Goal: Use online tool/utility: Utilize a website feature to perform a specific function

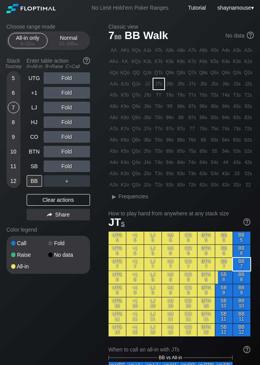
scroll to position [39, 0]
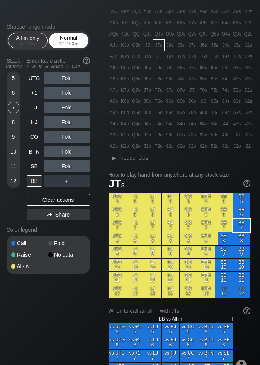
click at [75, 40] on div "Normal 12 – 100 bb" at bounding box center [69, 40] width 36 height 15
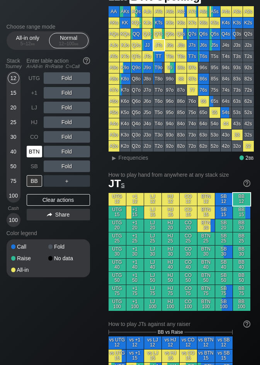
click at [36, 152] on div "BTN" at bounding box center [34, 152] width 15 height 12
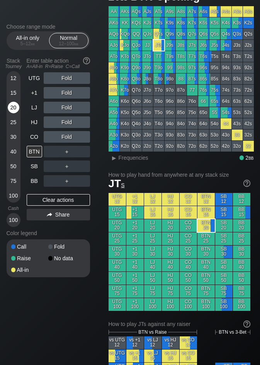
click at [12, 112] on div "20" at bounding box center [14, 108] width 12 height 12
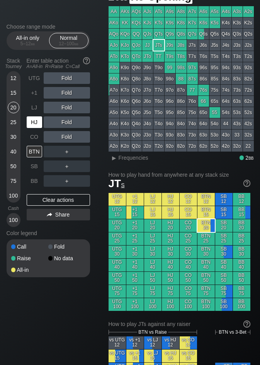
click at [34, 124] on div "HJ" at bounding box center [34, 122] width 15 height 12
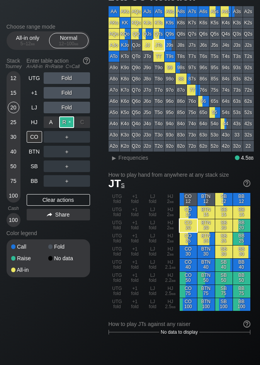
click at [68, 120] on div "R ✕" at bounding box center [66, 122] width 15 height 12
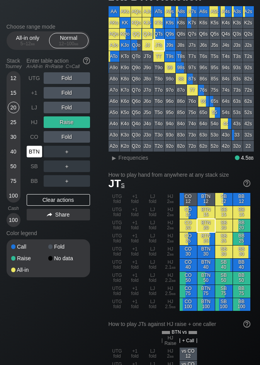
click at [39, 150] on div "BTN" at bounding box center [34, 152] width 15 height 12
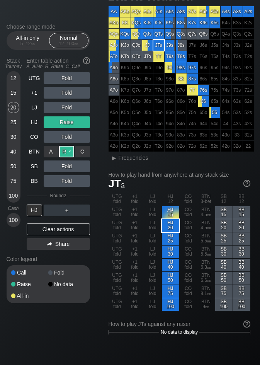
click at [67, 150] on div "R ✕" at bounding box center [66, 152] width 15 height 12
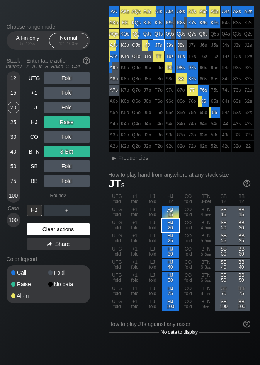
click at [48, 231] on div "Clear actions" at bounding box center [58, 230] width 63 height 12
click at [48, 253] on div "Color legend" at bounding box center [49, 259] width 84 height 12
